Goal: Task Accomplishment & Management: Manage account settings

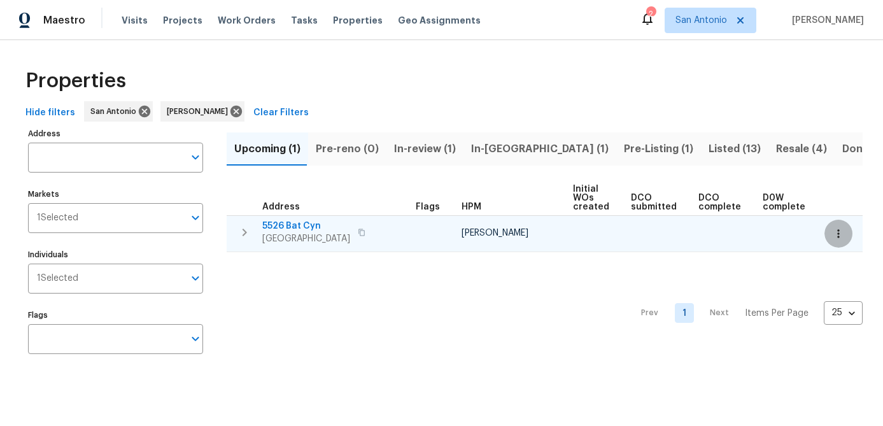
click at [845, 233] on button "button" at bounding box center [838, 234] width 28 height 28
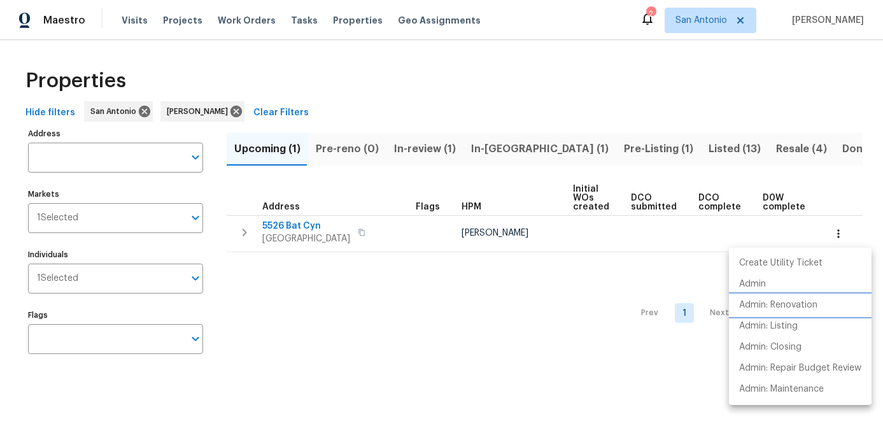
click at [799, 306] on p "Admin: Renovation" at bounding box center [778, 305] width 78 height 13
click at [341, 317] on div at bounding box center [441, 213] width 883 height 426
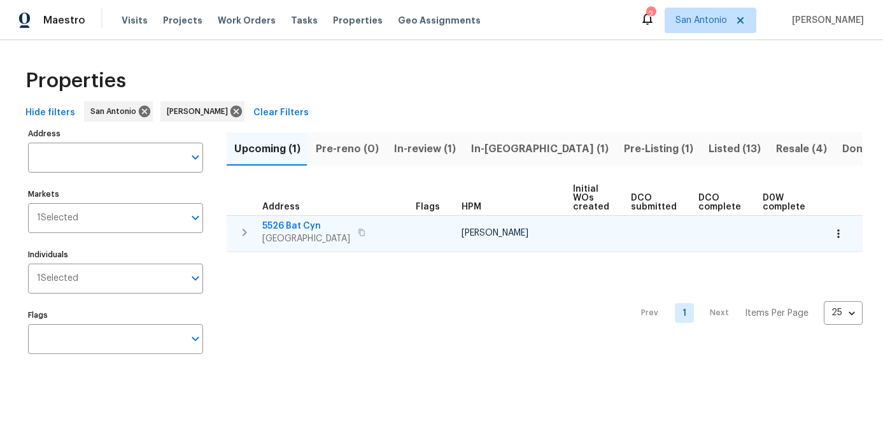
click at [295, 223] on span "5526 Bat Cyn" at bounding box center [306, 226] width 88 height 13
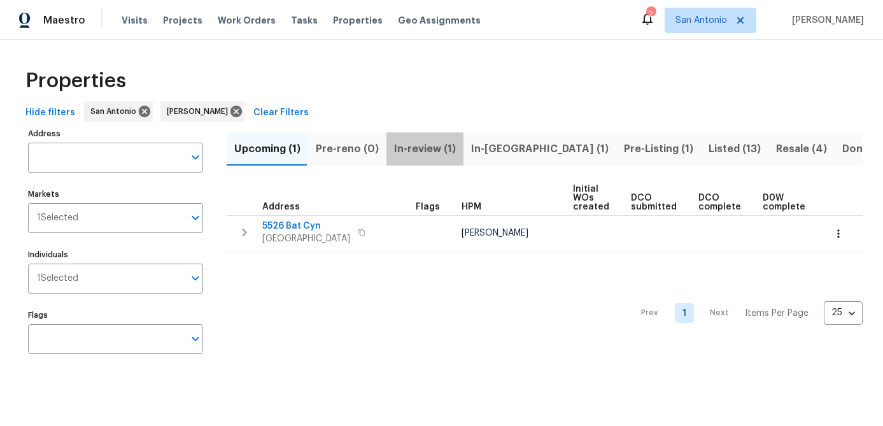
click at [419, 150] on span "In-review (1)" at bounding box center [425, 149] width 62 height 18
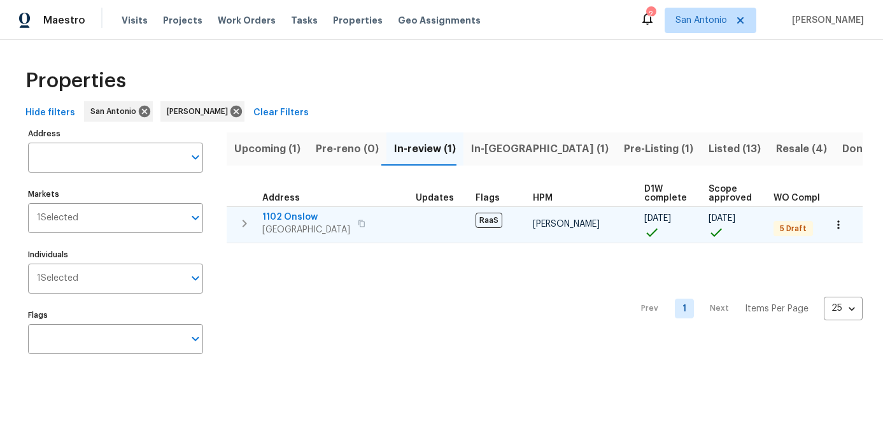
click at [296, 220] on span "1102 Onslow" at bounding box center [306, 217] width 88 height 13
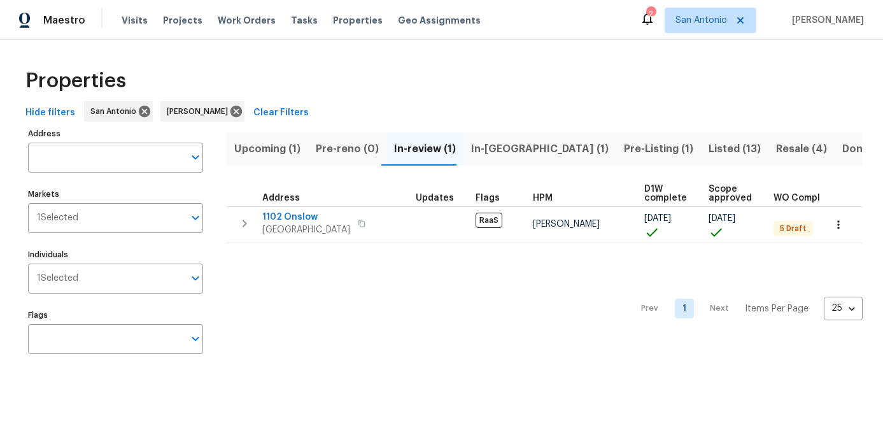
click at [482, 144] on span "In-reno (1)" at bounding box center [539, 149] width 137 height 18
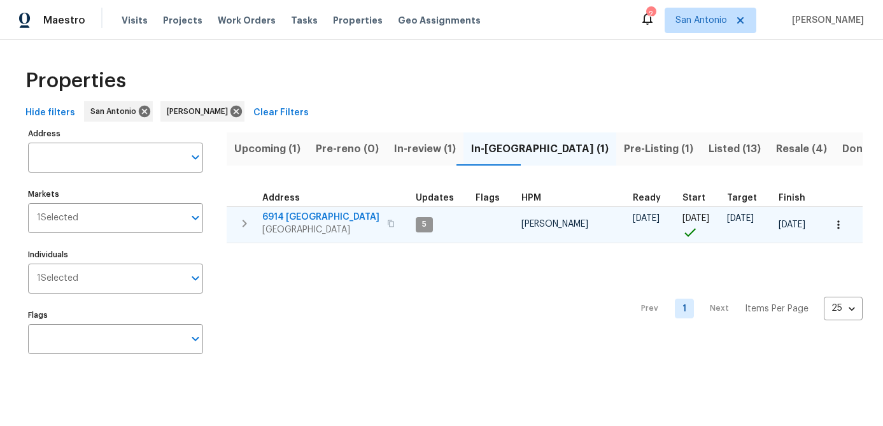
click at [838, 219] on icon "button" at bounding box center [838, 224] width 13 height 13
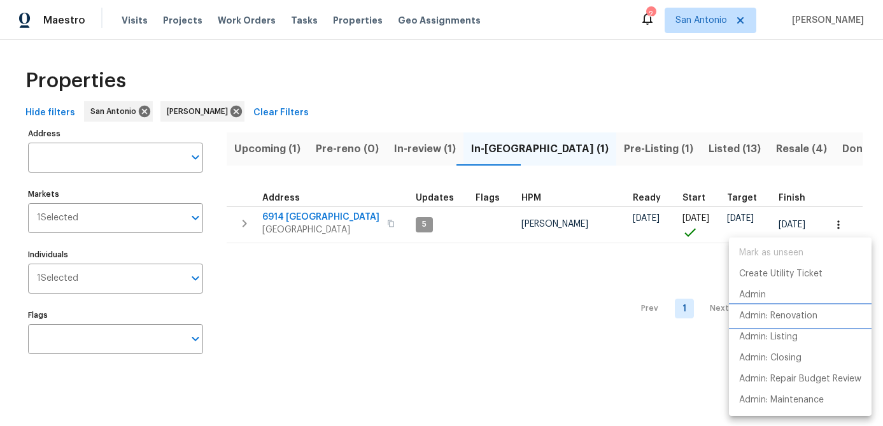
click at [776, 312] on p "Admin: Renovation" at bounding box center [778, 315] width 78 height 13
click at [302, 322] on div at bounding box center [441, 213] width 883 height 426
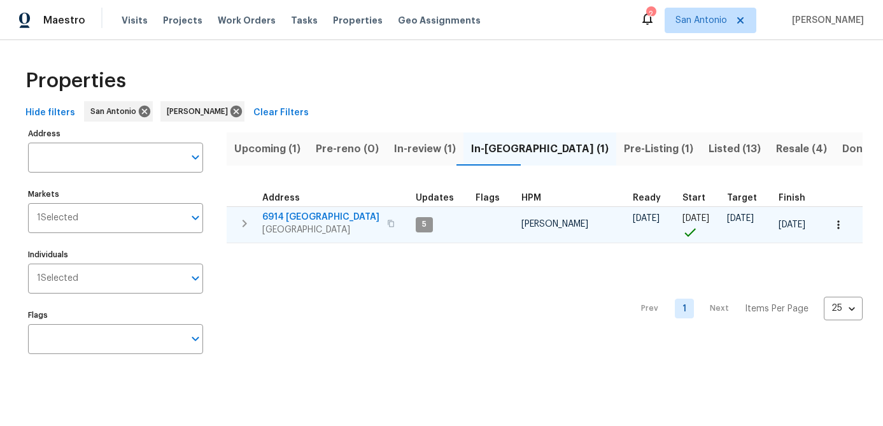
click at [299, 218] on span "6914 Port Bay" at bounding box center [320, 217] width 117 height 13
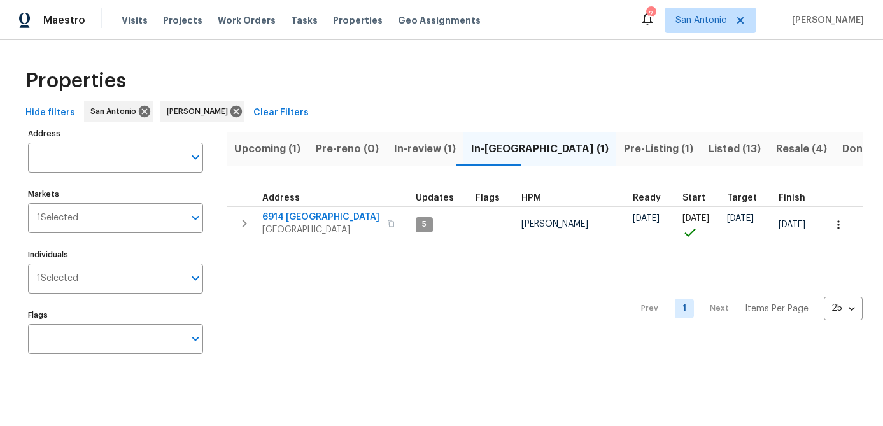
click at [284, 298] on div "Prev 1 Next Items Per Page 25 25 ​" at bounding box center [545, 304] width 636 height 123
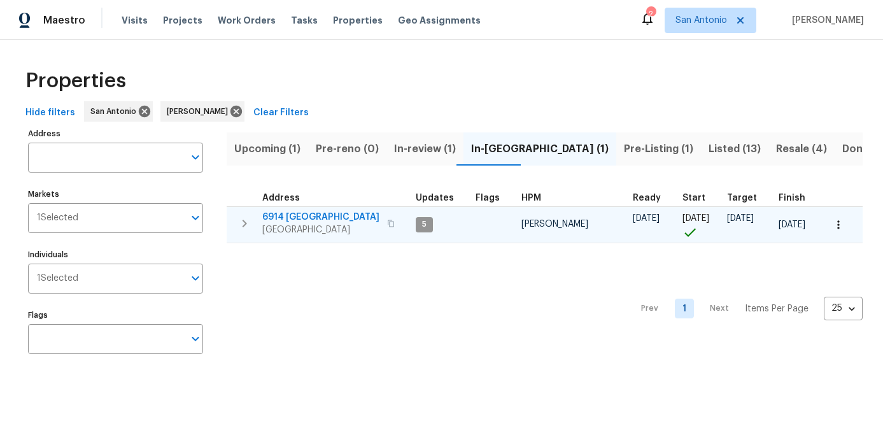
click at [286, 225] on span "San Antonio, TX 78242" at bounding box center [320, 229] width 117 height 13
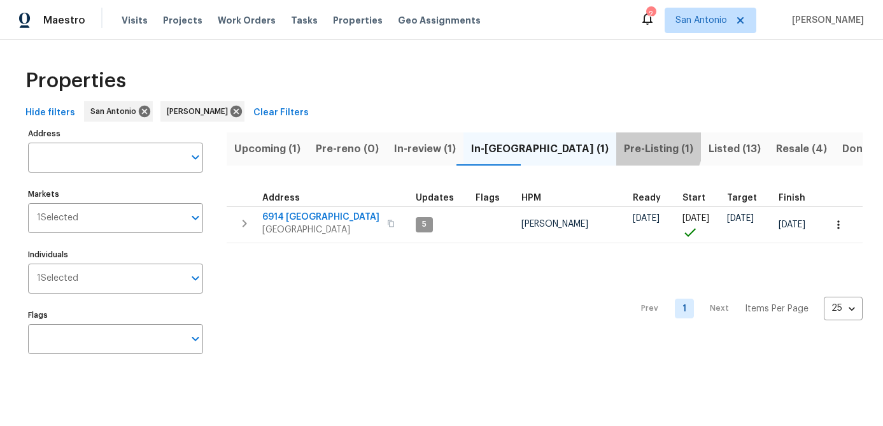
click at [624, 143] on span "Pre-Listing (1)" at bounding box center [658, 149] width 69 height 18
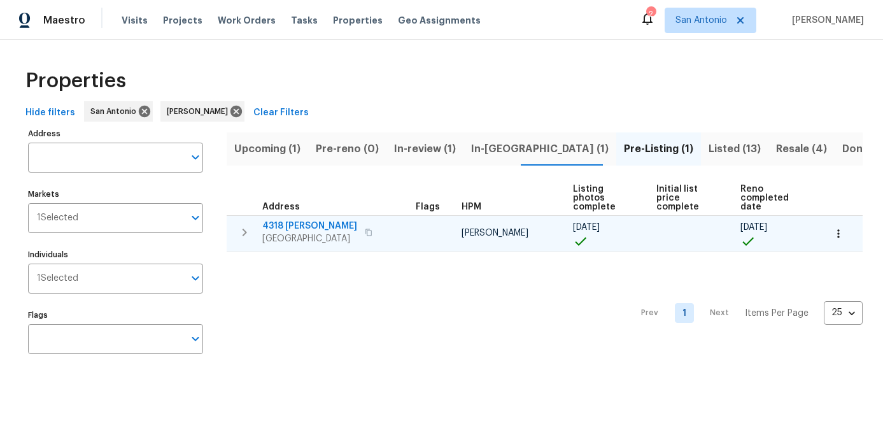
click at [837, 233] on icon "button" at bounding box center [838, 233] width 13 height 13
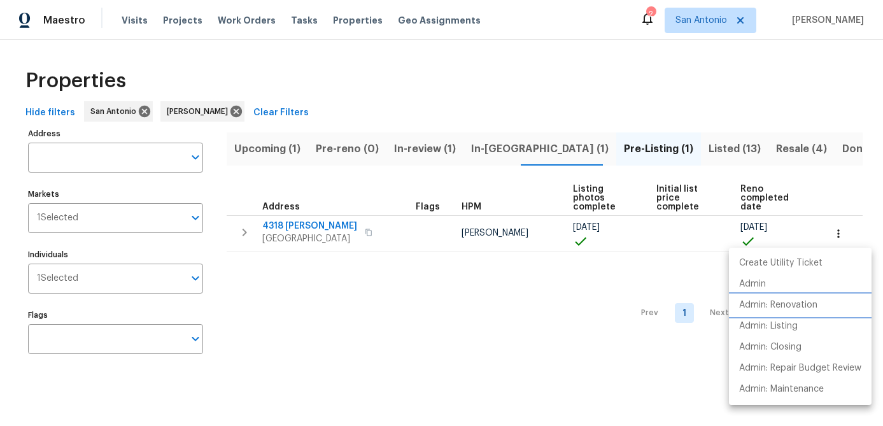
click at [781, 306] on p "Admin: Renovation" at bounding box center [778, 305] width 78 height 13
click at [341, 301] on div at bounding box center [441, 213] width 883 height 426
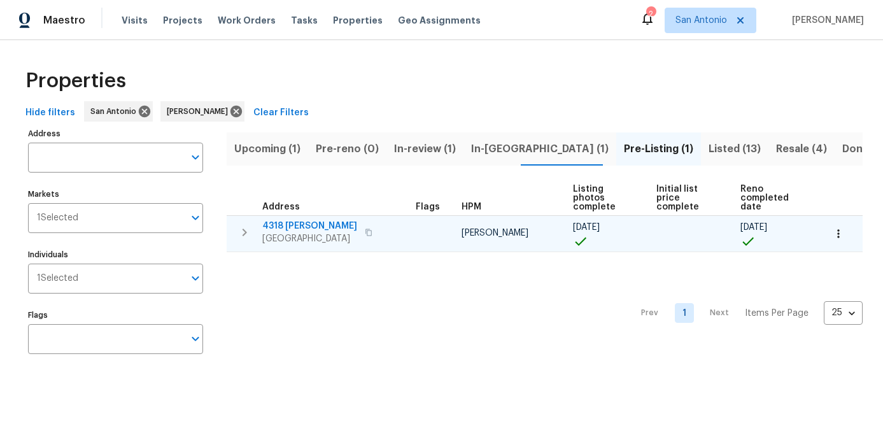
click at [312, 230] on span "4318 James Bowie" at bounding box center [309, 226] width 95 height 13
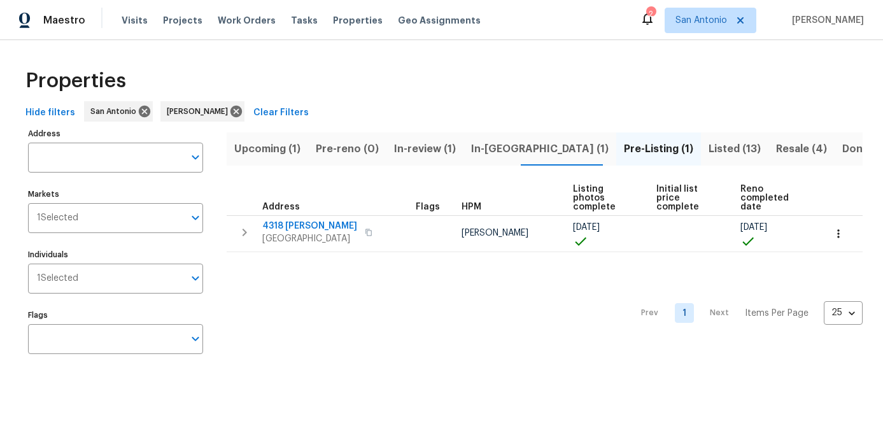
click at [389, 348] on div "Prev 1 Next Items Per Page 25 25 ​" at bounding box center [545, 309] width 636 height 115
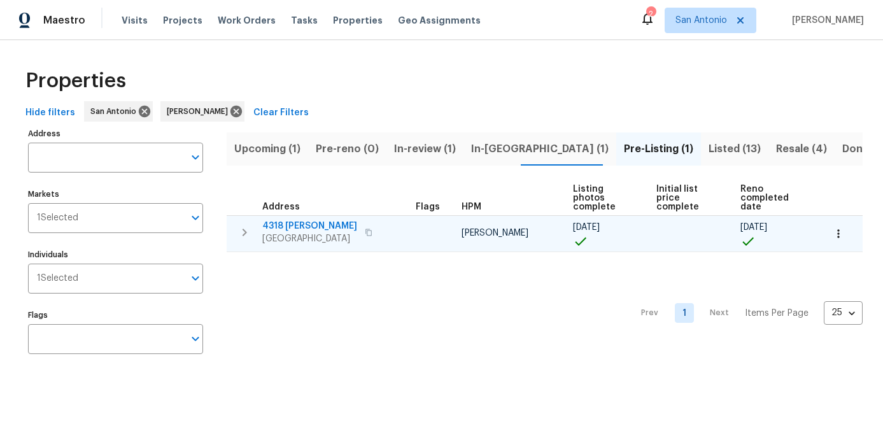
click at [840, 235] on icon "button" at bounding box center [838, 233] width 13 height 13
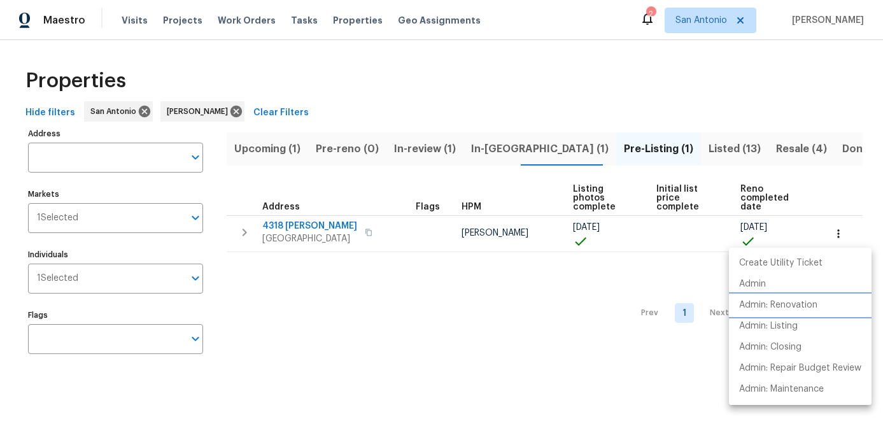
click at [783, 307] on p "Admin: Renovation" at bounding box center [778, 305] width 78 height 13
click at [295, 286] on div at bounding box center [441, 213] width 883 height 426
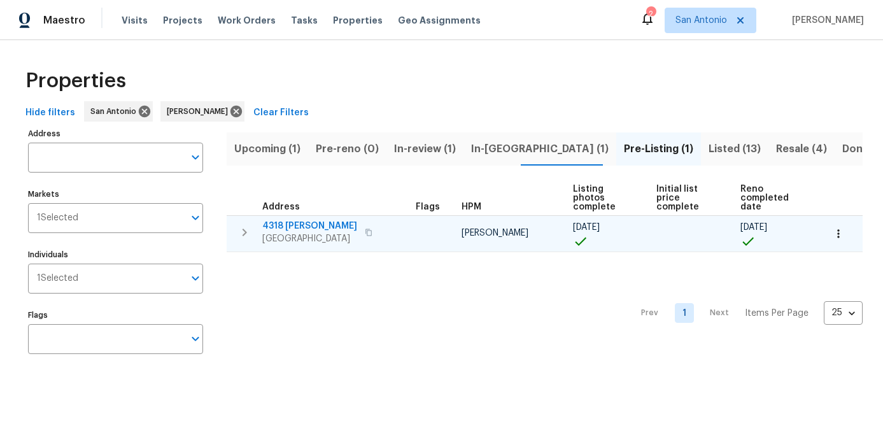
click at [295, 220] on span "4318 James Bowie" at bounding box center [309, 226] width 95 height 13
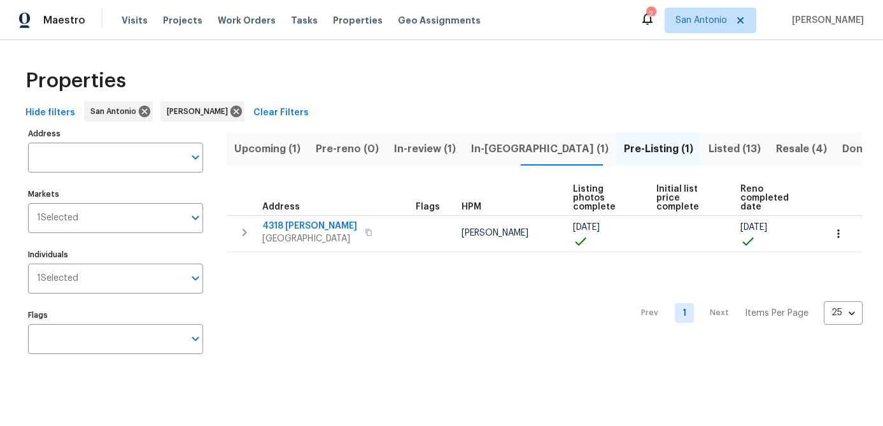
click at [424, 327] on div "Prev 1 Next Items Per Page 25 25 ​" at bounding box center [545, 309] width 636 height 115
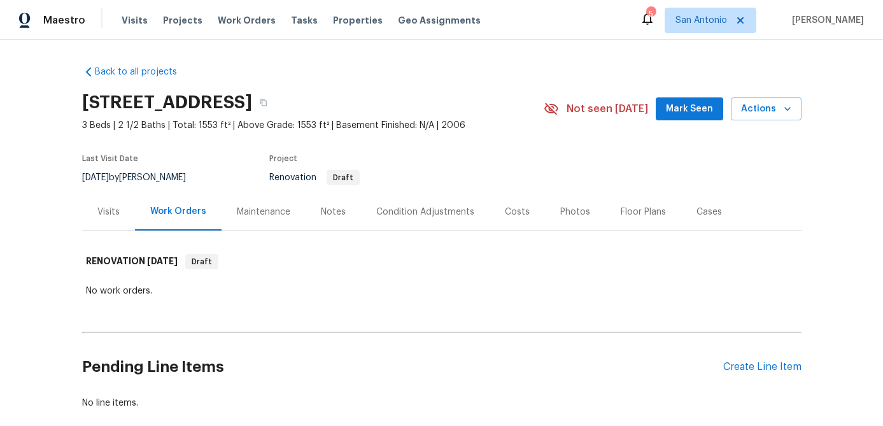
click at [694, 116] on button "Mark Seen" at bounding box center [689, 109] width 67 height 24
click at [322, 213] on div "Notes" at bounding box center [333, 212] width 25 height 13
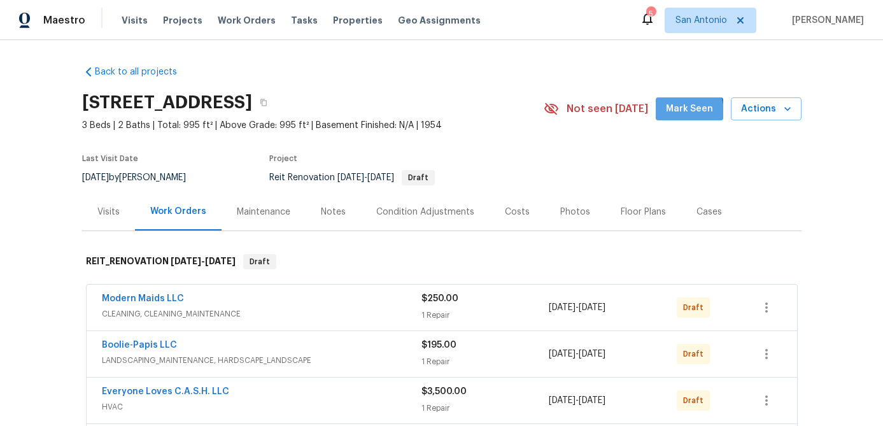
click at [684, 112] on span "Mark Seen" at bounding box center [689, 109] width 47 height 16
click at [335, 207] on div "Notes" at bounding box center [333, 212] width 25 height 13
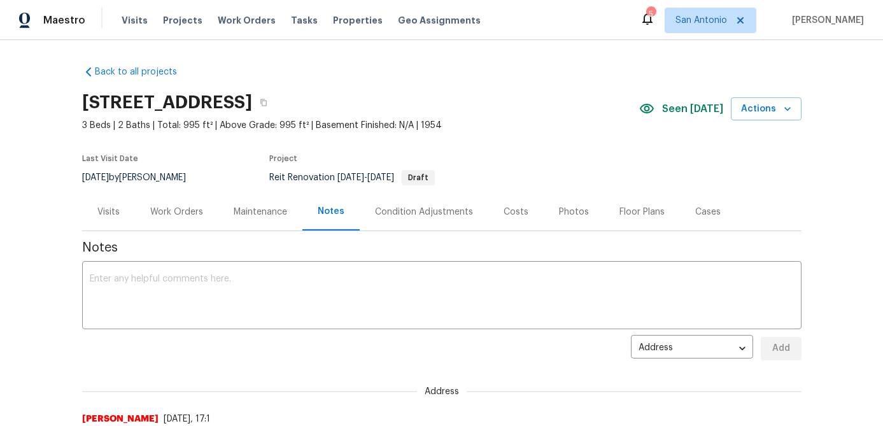
scroll to position [101, 0]
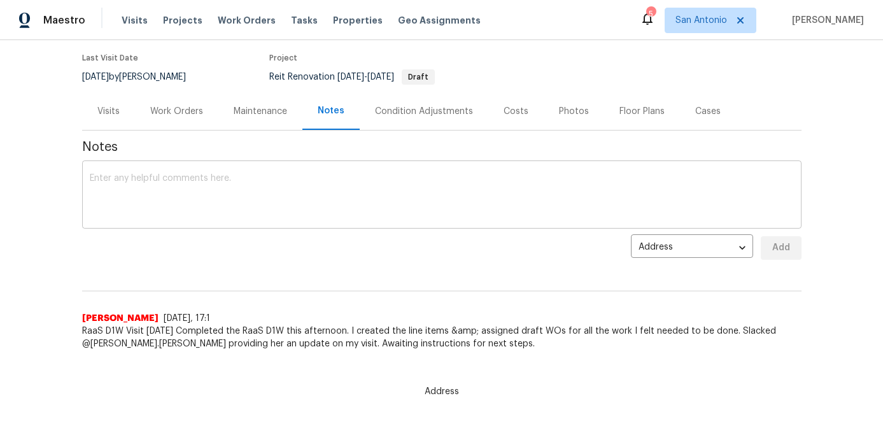
click at [258, 190] on textarea at bounding box center [442, 196] width 704 height 45
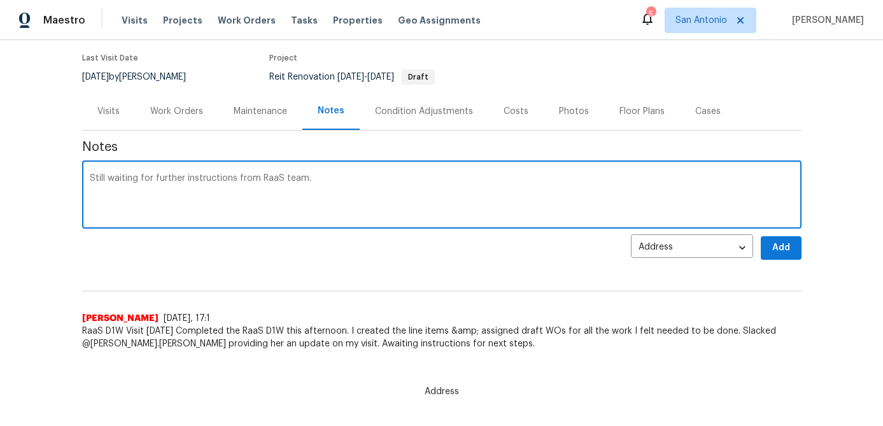
type textarea "Still waiting for further instructions from RaaS team."
click at [781, 246] on span "Add" at bounding box center [781, 248] width 20 height 16
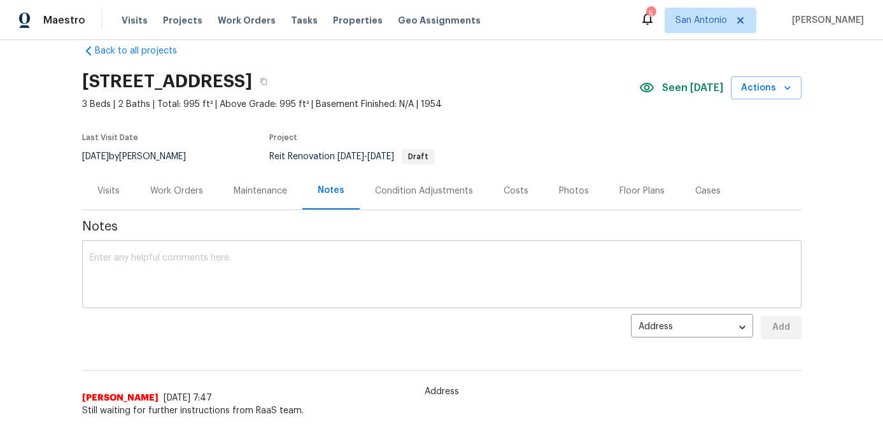
scroll to position [0, 0]
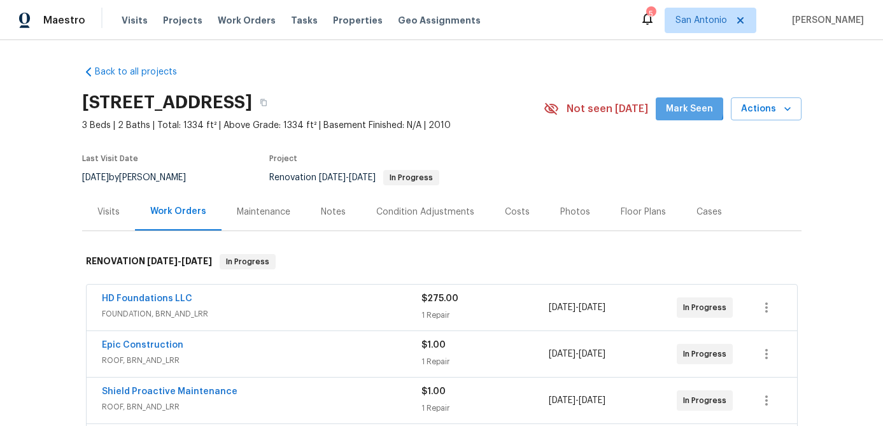
click at [684, 106] on span "Mark Seen" at bounding box center [689, 109] width 47 height 16
click at [786, 108] on icon "button" at bounding box center [787, 108] width 13 height 13
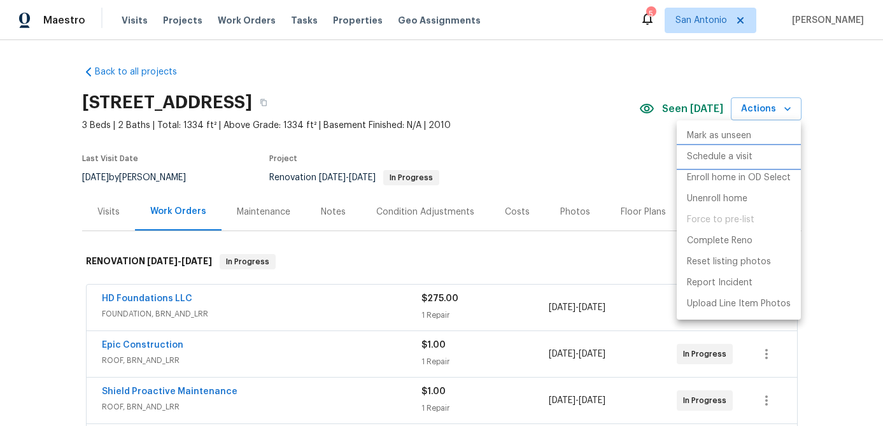
click at [718, 155] on p "Schedule a visit" at bounding box center [720, 156] width 66 height 13
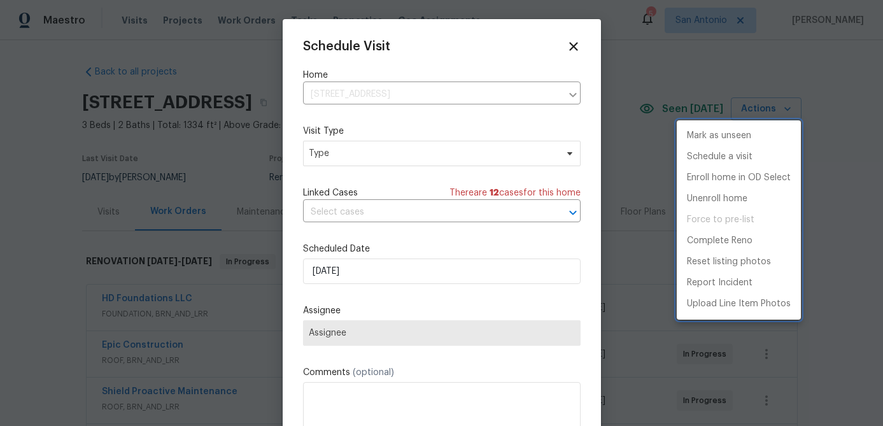
click at [402, 159] on div at bounding box center [441, 213] width 883 height 426
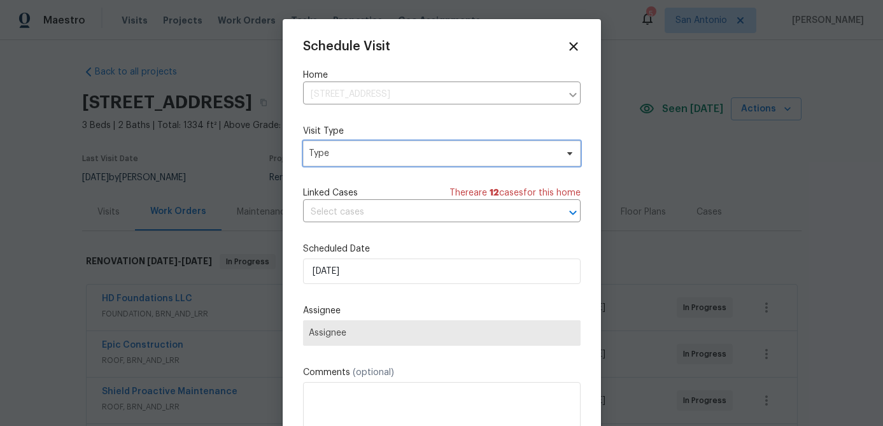
click at [402, 159] on span "Type" at bounding box center [433, 153] width 248 height 13
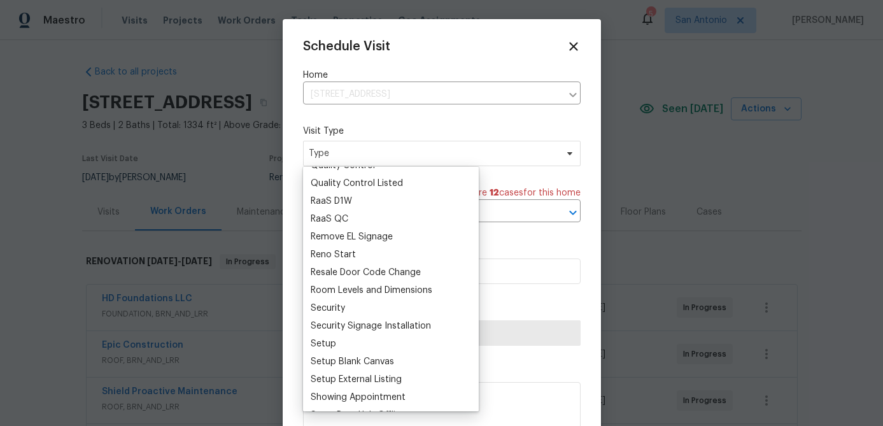
scroll to position [924, 0]
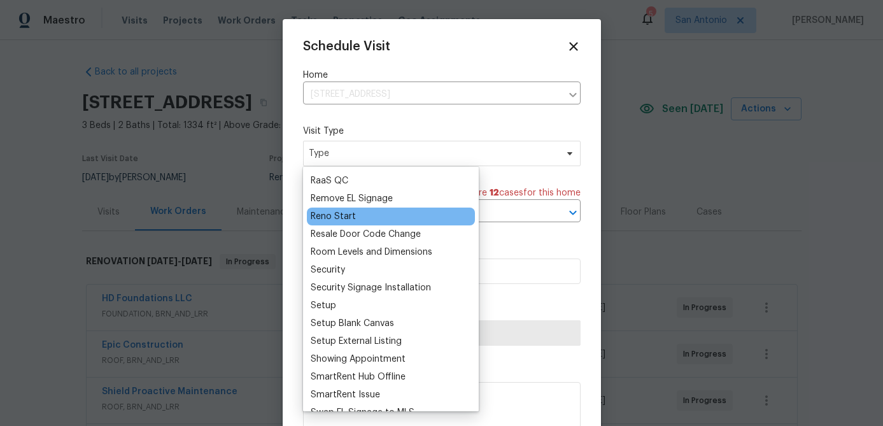
click at [348, 219] on div "Reno Start" at bounding box center [333, 216] width 45 height 13
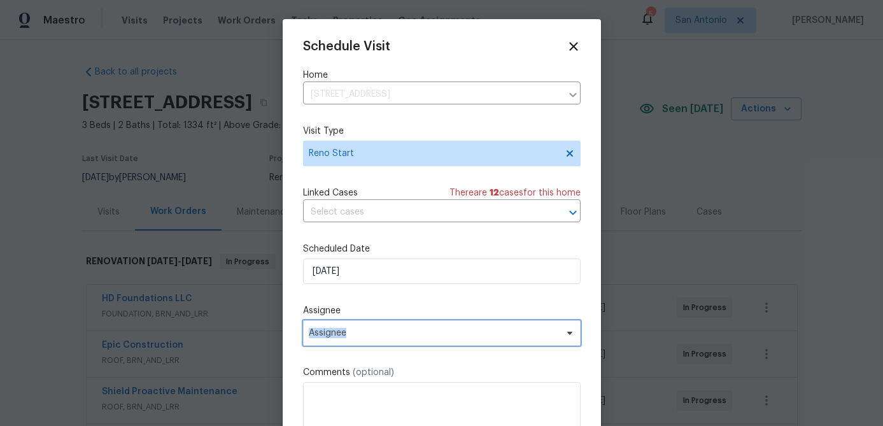
click at [370, 328] on span "Assignee" at bounding box center [433, 333] width 249 height 10
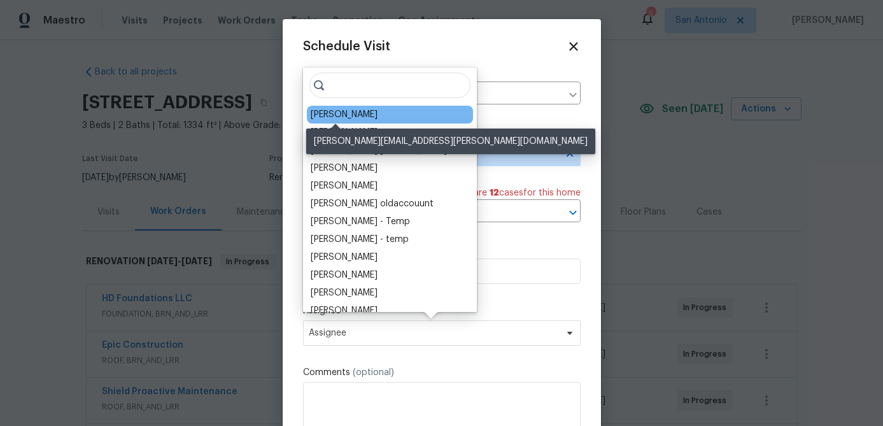
click at [346, 117] on div "[PERSON_NAME]" at bounding box center [344, 114] width 67 height 13
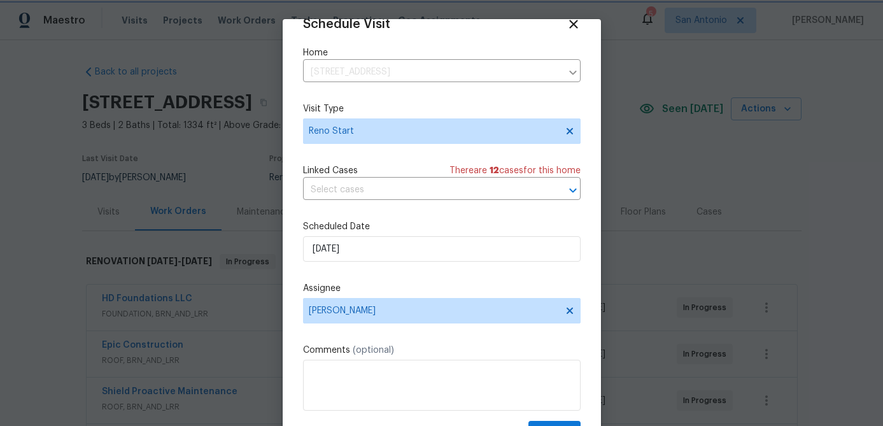
scroll to position [58, 0]
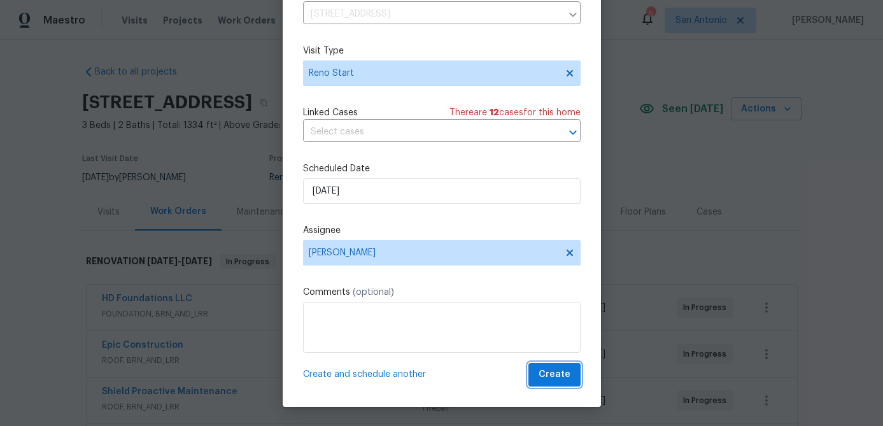
click at [550, 376] on span "Create" at bounding box center [554, 375] width 32 height 16
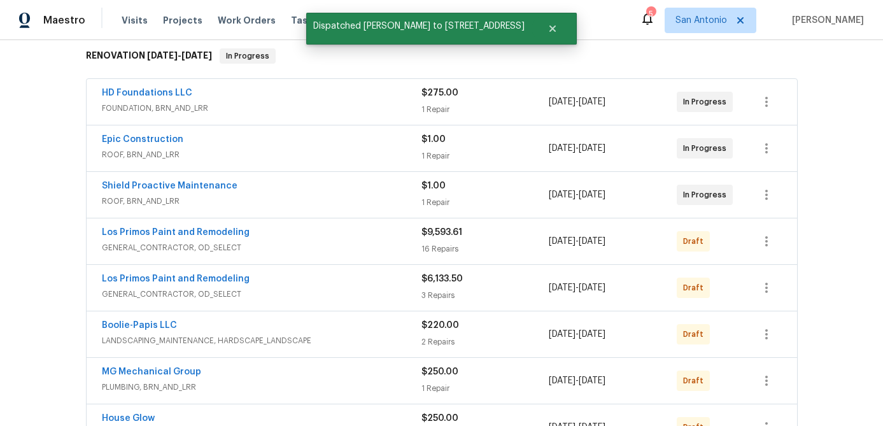
scroll to position [0, 0]
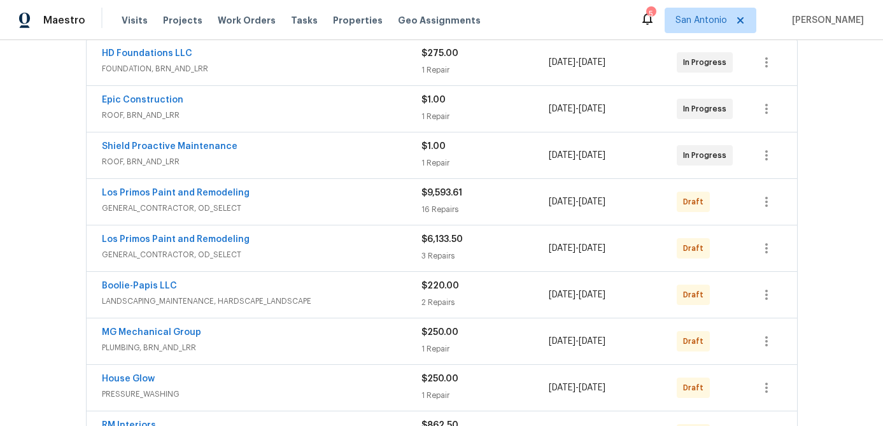
scroll to position [315, 0]
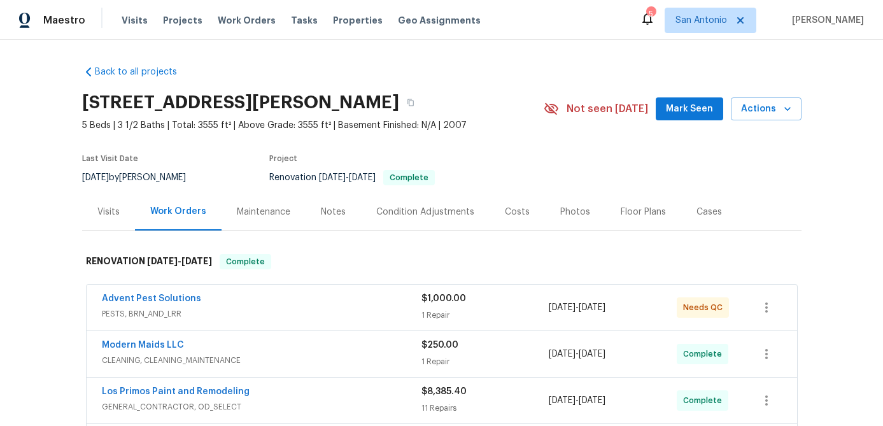
click at [103, 209] on div "Visits" at bounding box center [108, 212] width 22 height 13
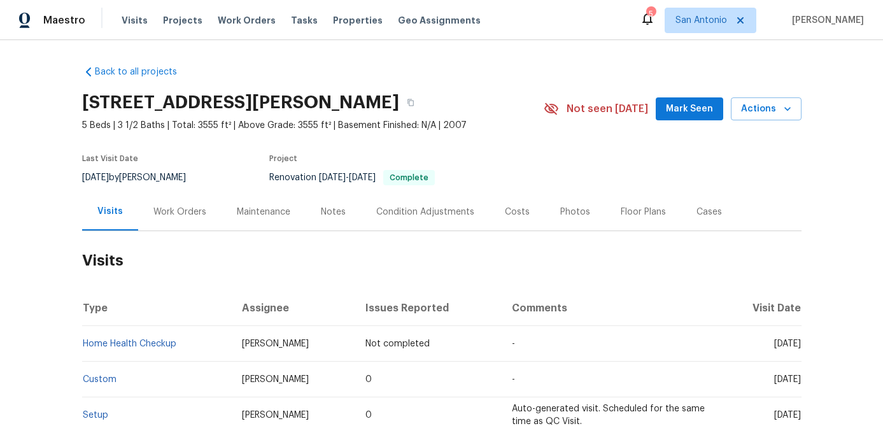
click at [186, 204] on div "Work Orders" at bounding box center [179, 212] width 83 height 38
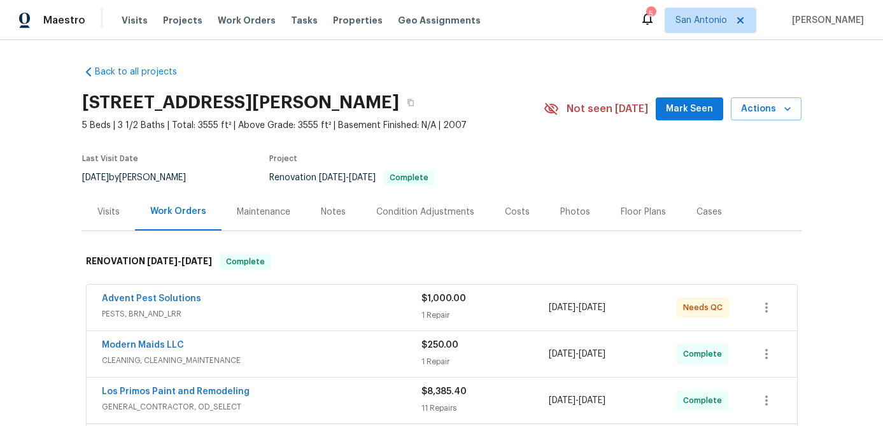
click at [262, 304] on div "Advent Pest Solutions" at bounding box center [262, 299] width 320 height 15
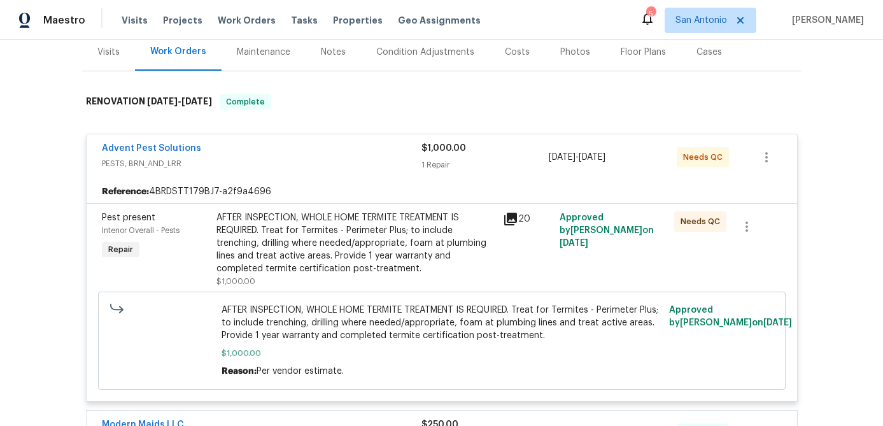
scroll to position [166, 0]
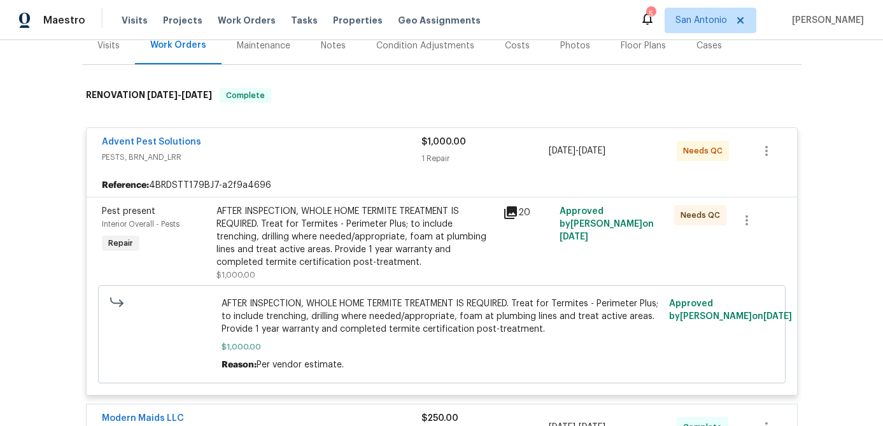
click at [264, 235] on div "AFTER INSPECTION, WHOLE HOME TERMITE TREATMENT IS REQUIRED. Treat for Termites …" at bounding box center [355, 237] width 279 height 64
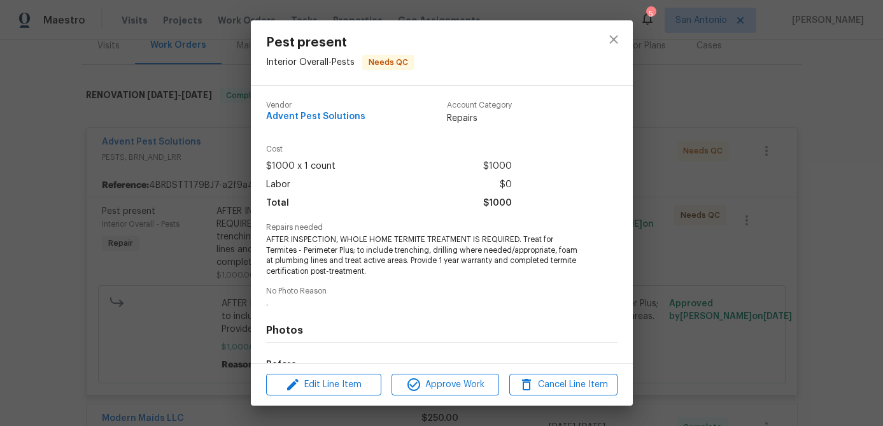
scroll to position [160, 0]
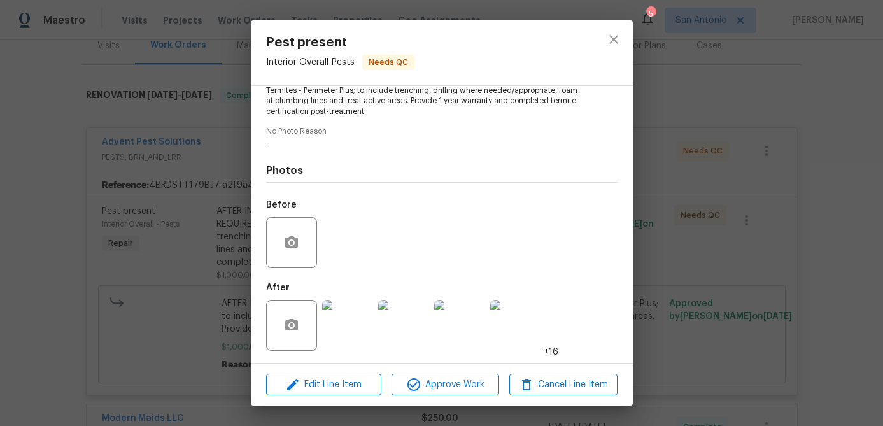
click at [336, 323] on img at bounding box center [347, 325] width 51 height 51
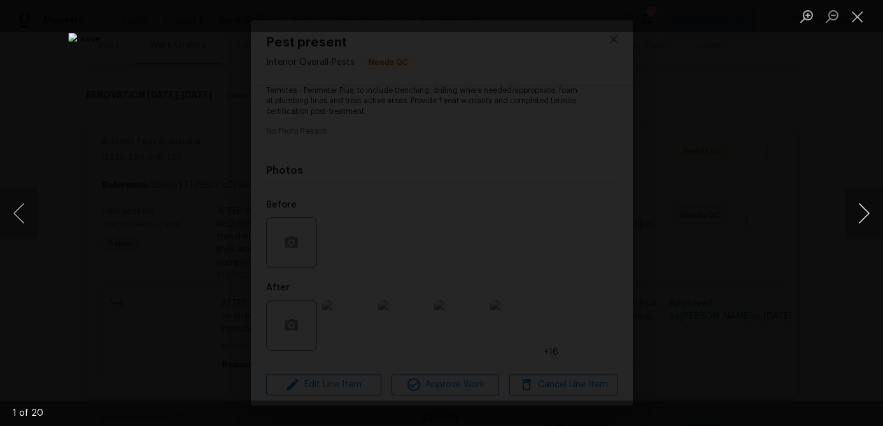
click at [863, 214] on button "Next image" at bounding box center [864, 213] width 38 height 51
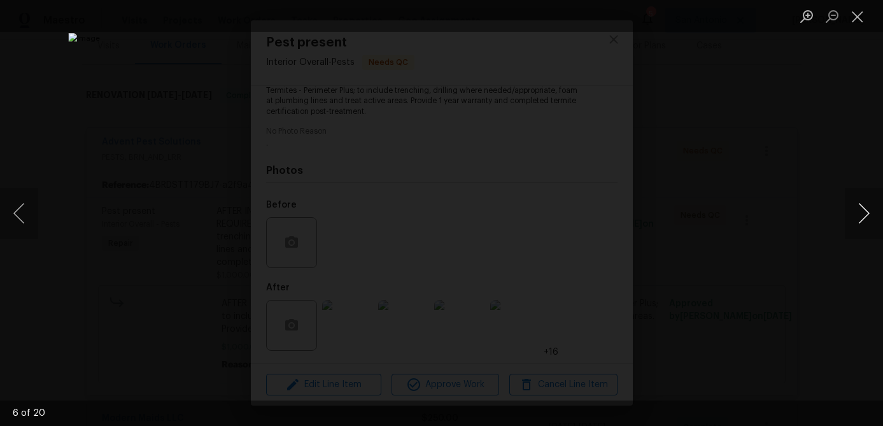
click at [863, 214] on button "Next image" at bounding box center [864, 213] width 38 height 51
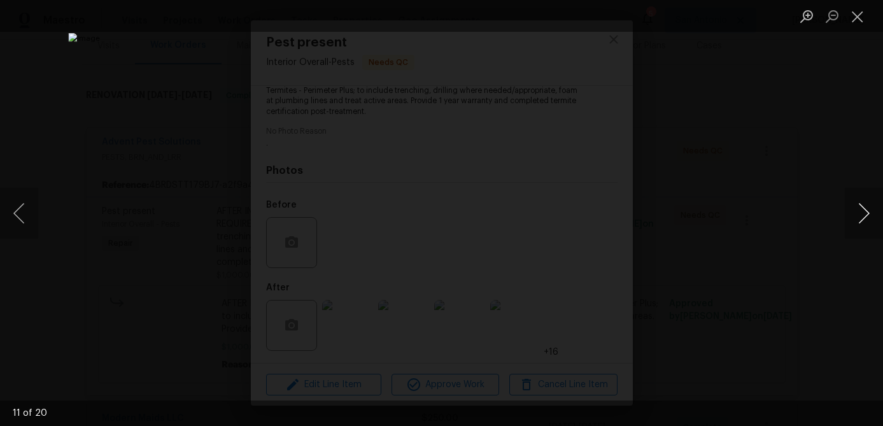
click at [863, 214] on button "Next image" at bounding box center [864, 213] width 38 height 51
click at [864, 214] on button "Next image" at bounding box center [864, 213] width 38 height 51
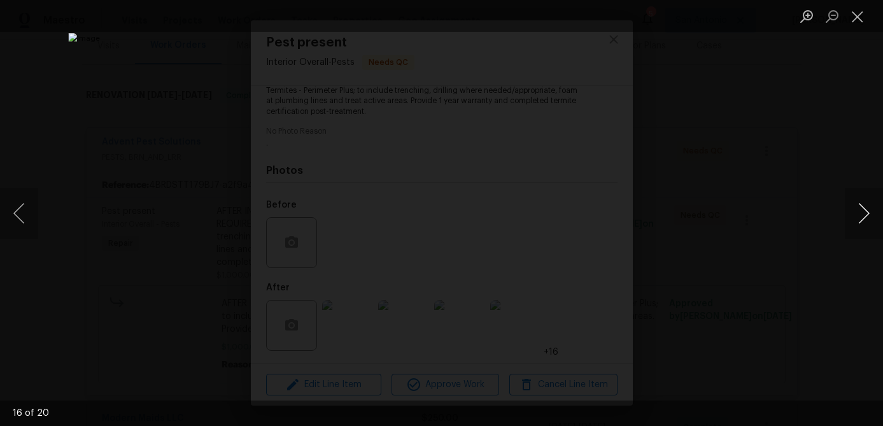
click at [864, 214] on button "Next image" at bounding box center [864, 213] width 38 height 51
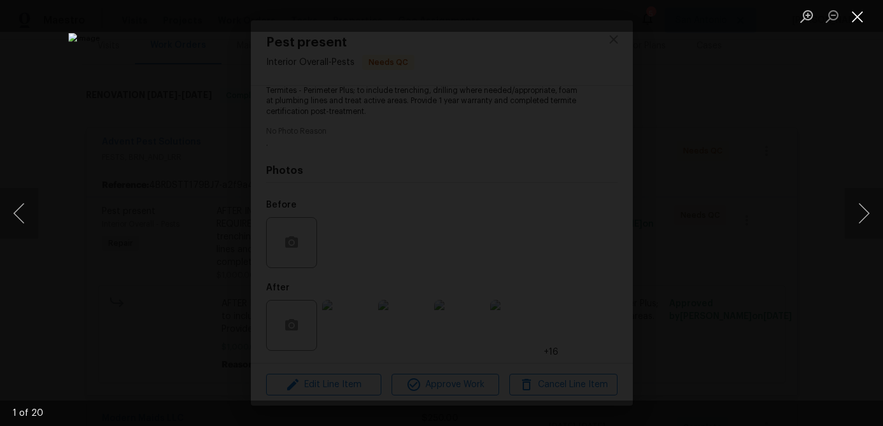
click at [857, 25] on button "Close lightbox" at bounding box center [857, 16] width 25 height 22
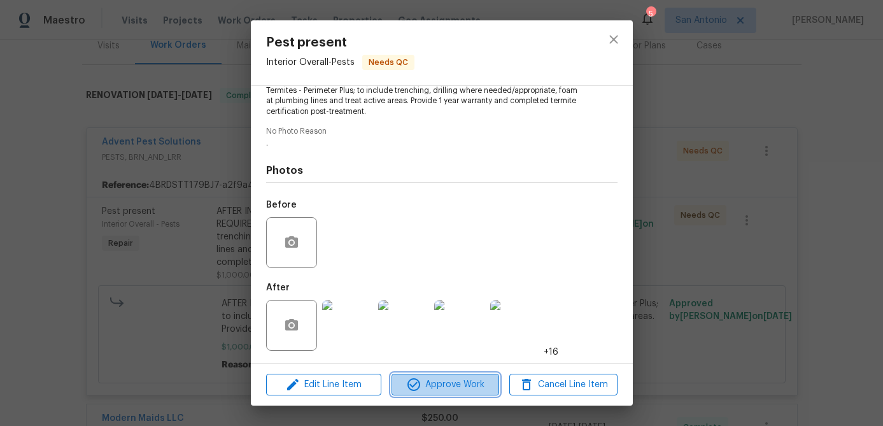
click at [439, 384] on span "Approve Work" at bounding box center [445, 385] width 100 height 16
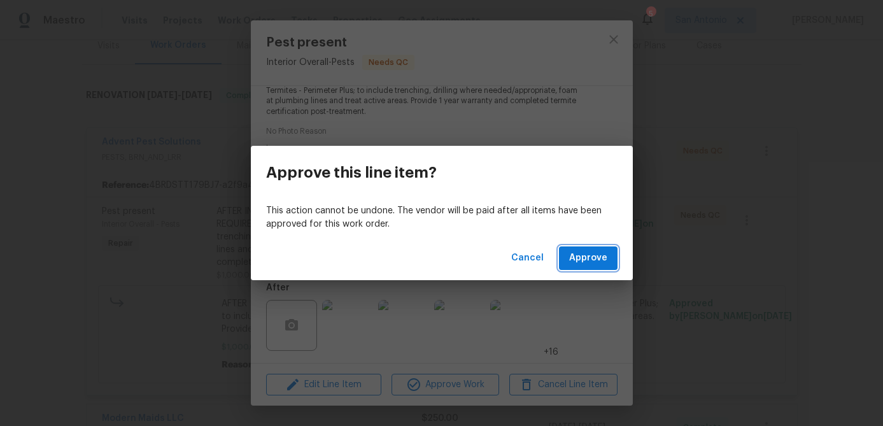
click at [581, 257] on span "Approve" at bounding box center [588, 258] width 38 height 16
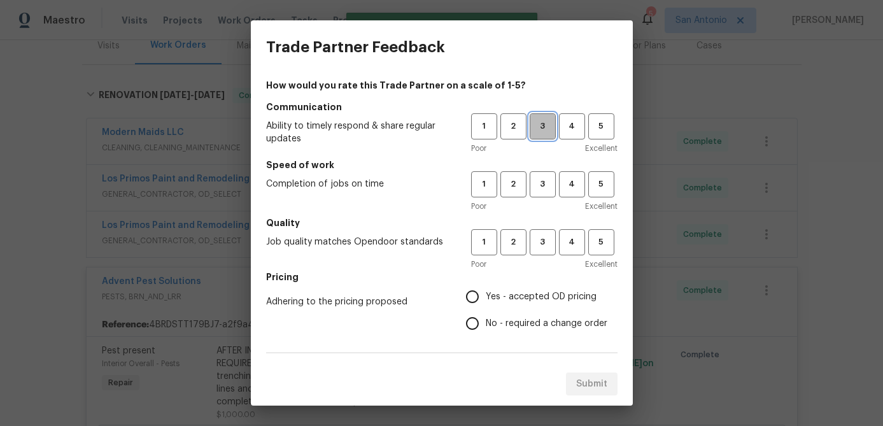
click at [544, 125] on span "3" at bounding box center [543, 126] width 24 height 15
click at [544, 181] on span "3" at bounding box center [543, 184] width 24 height 15
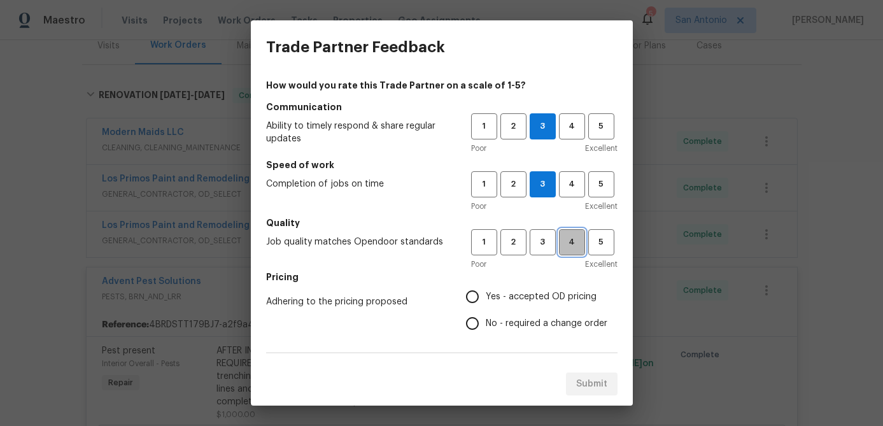
click at [560, 242] on span "4" at bounding box center [572, 242] width 24 height 15
click at [471, 288] on input "Yes - accepted OD pricing" at bounding box center [472, 296] width 27 height 27
radio input "true"
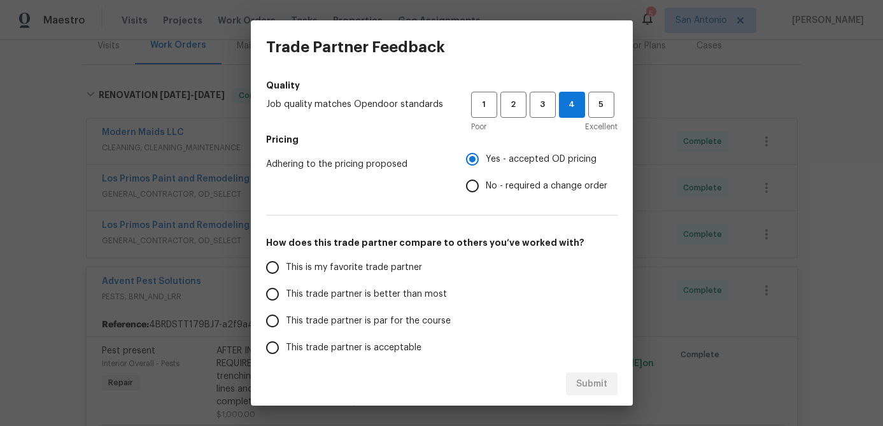
scroll to position [174, 0]
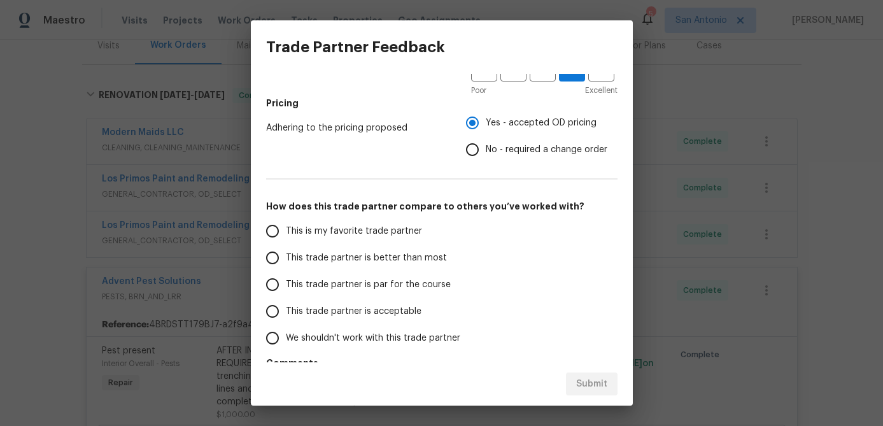
click at [273, 282] on input "This trade partner is par for the course" at bounding box center [272, 284] width 27 height 27
click at [582, 384] on span "Submit" at bounding box center [591, 384] width 31 height 16
radio input "true"
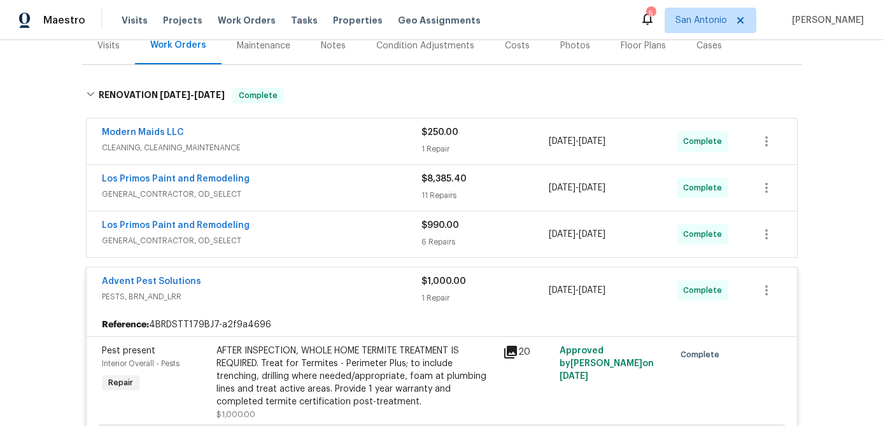
radio input "false"
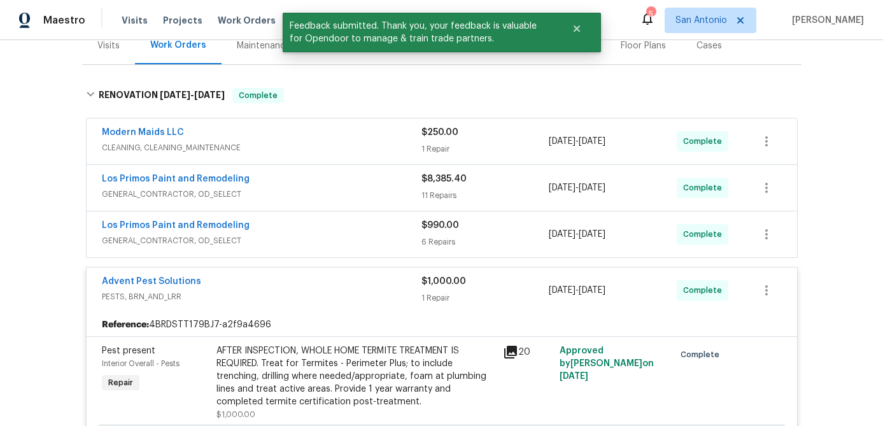
click at [303, 288] on div "Advent Pest Solutions" at bounding box center [262, 282] width 320 height 15
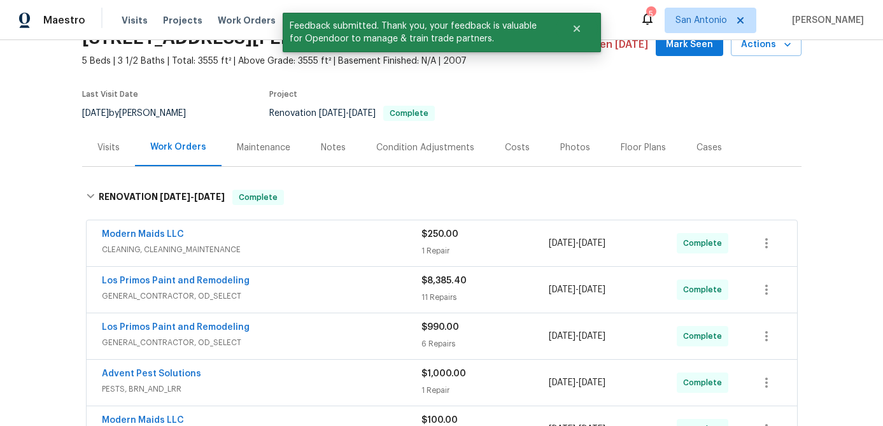
scroll to position [0, 0]
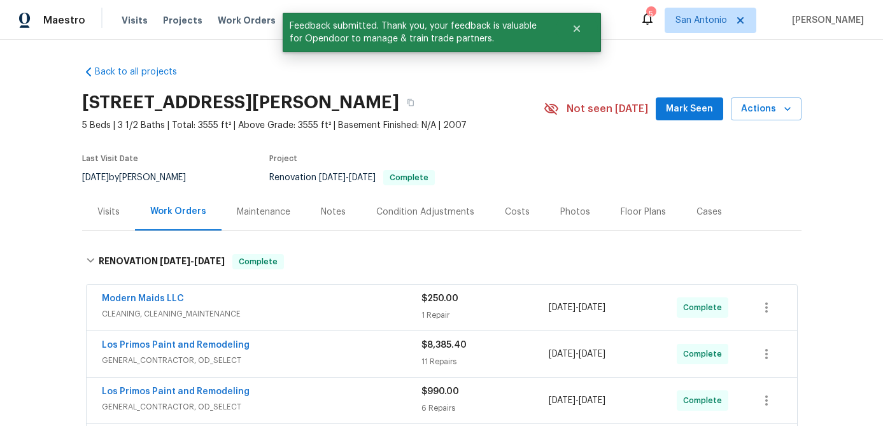
click at [706, 99] on button "Mark Seen" at bounding box center [689, 109] width 67 height 24
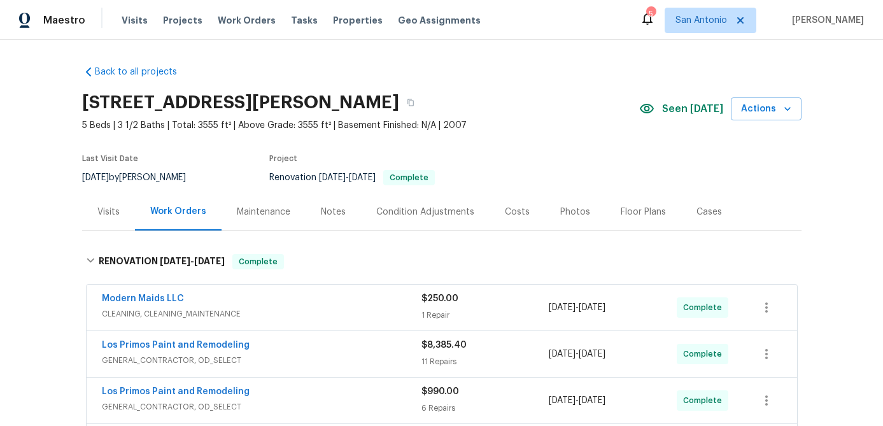
click at [331, 214] on div "Notes" at bounding box center [333, 212] width 25 height 13
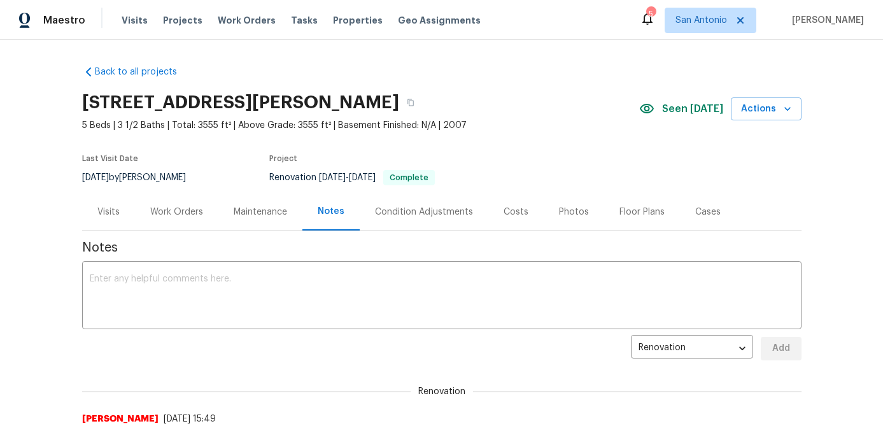
click at [629, 208] on div "Floor Plans" at bounding box center [641, 212] width 45 height 13
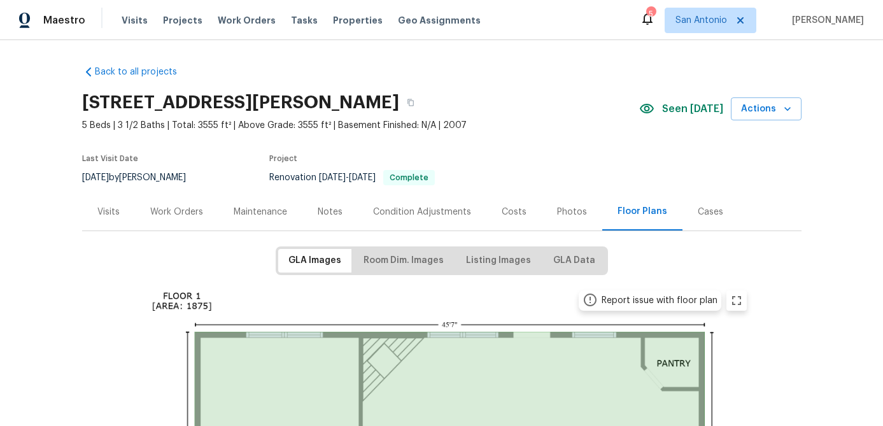
click at [563, 214] on div "Photos" at bounding box center [572, 212] width 30 height 13
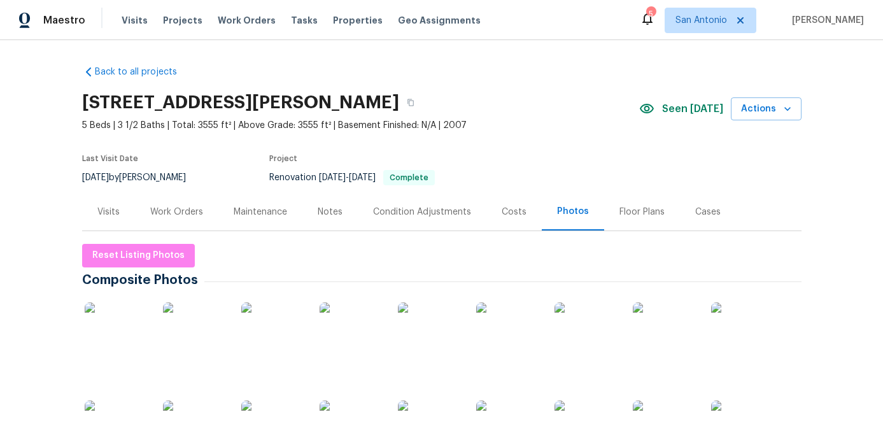
click at [151, 211] on div "Work Orders" at bounding box center [176, 212] width 53 height 13
